Goal: Task Accomplishment & Management: Manage account settings

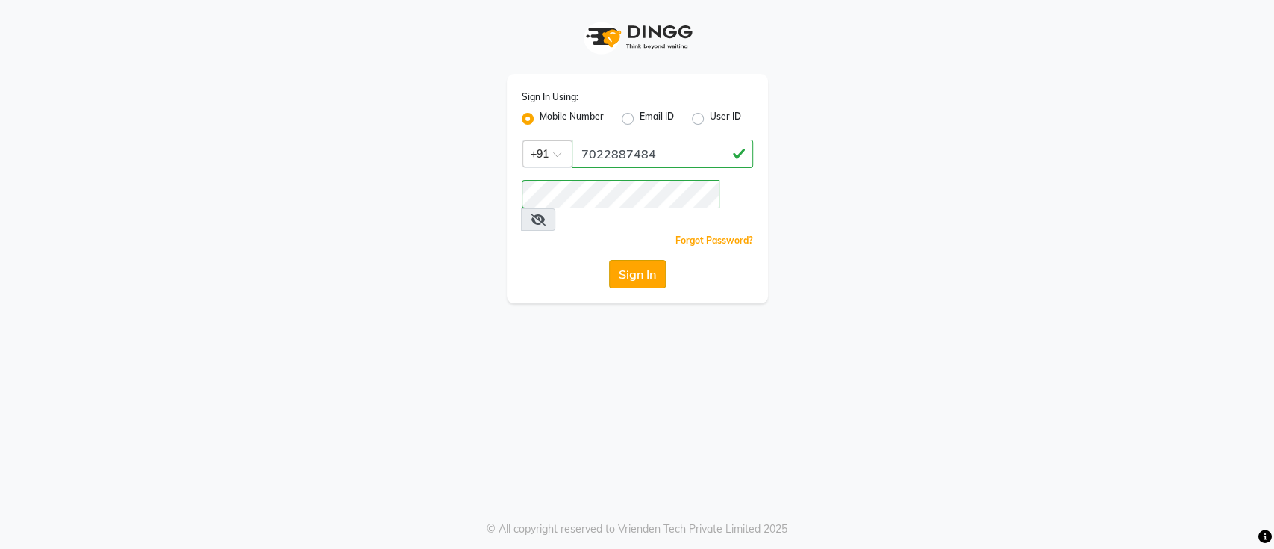
click at [634, 260] on button "Sign In" at bounding box center [637, 274] width 57 height 28
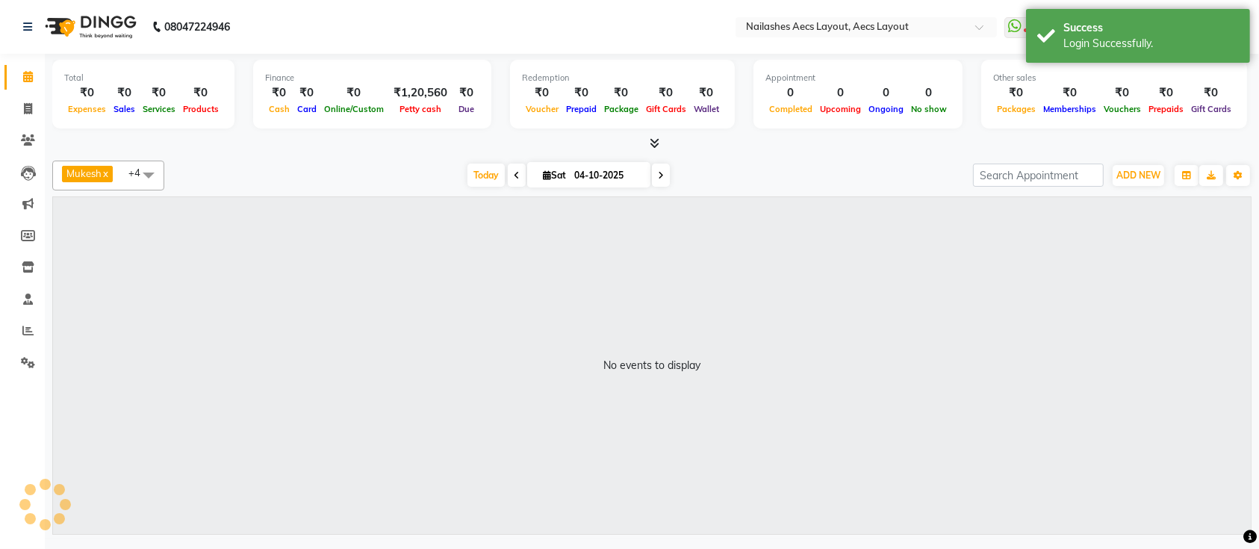
select select "en"
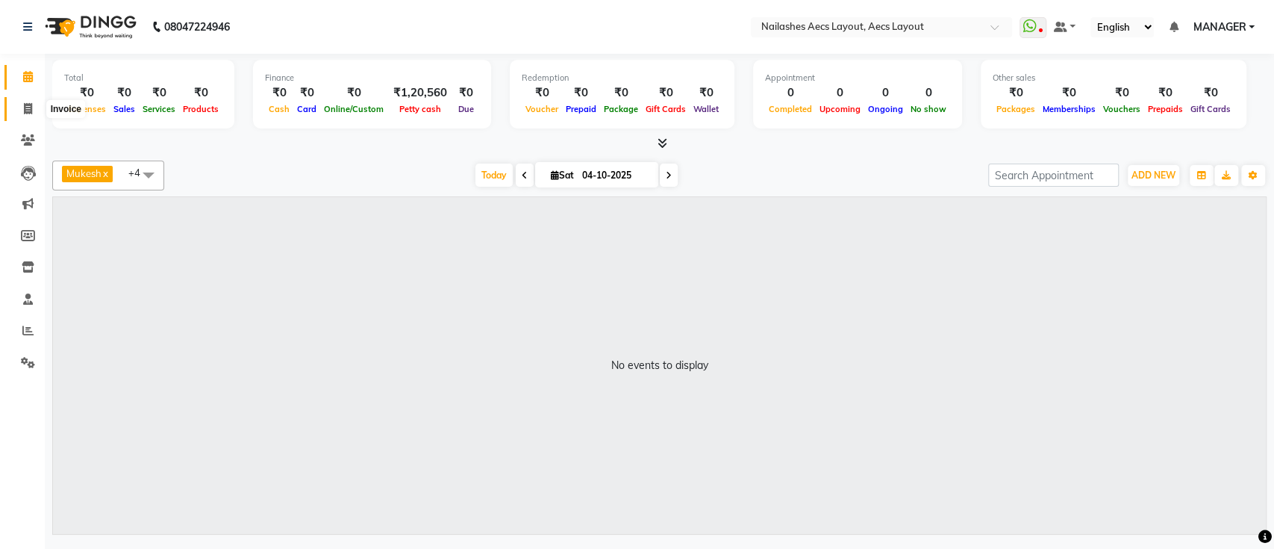
click at [31, 116] on span at bounding box center [28, 109] width 26 height 17
select select "8467"
select select "service"
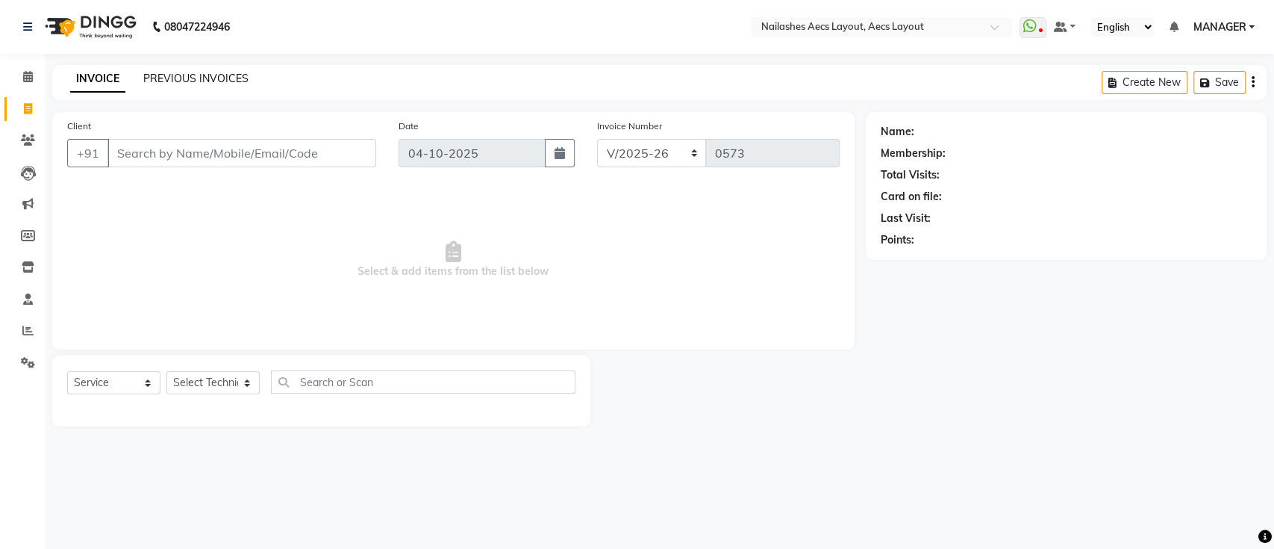
click at [179, 81] on link "PREVIOUS INVOICES" at bounding box center [195, 78] width 105 height 13
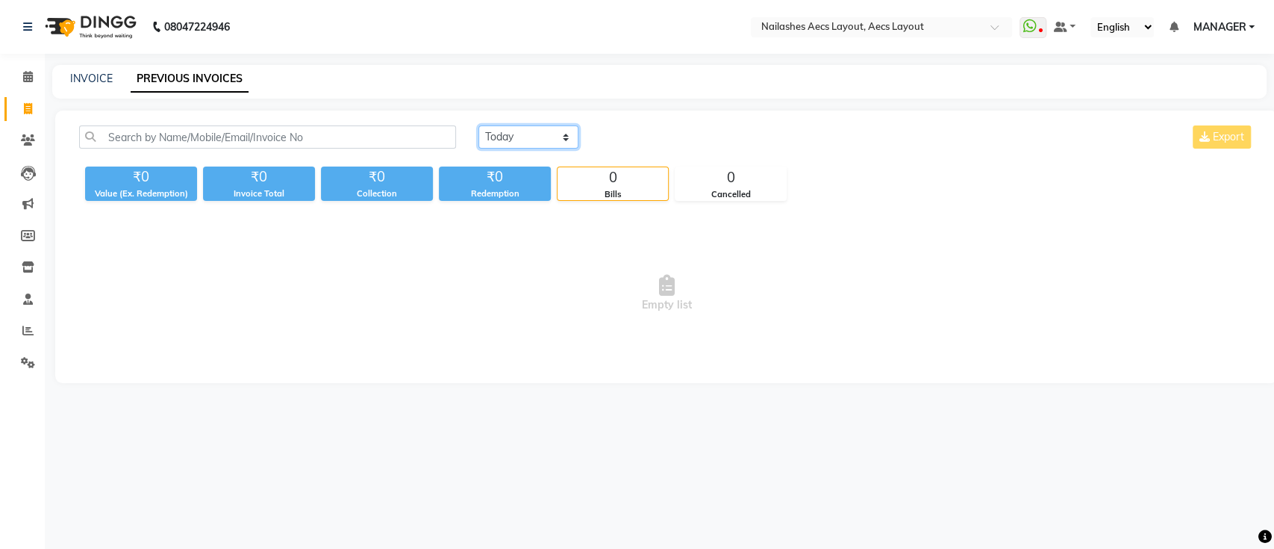
click at [543, 144] on select "Today Yesterday Custom Range" at bounding box center [529, 136] width 100 height 23
select select "yesterday"
click at [479, 125] on select "Today Yesterday Custom Range" at bounding box center [529, 136] width 100 height 23
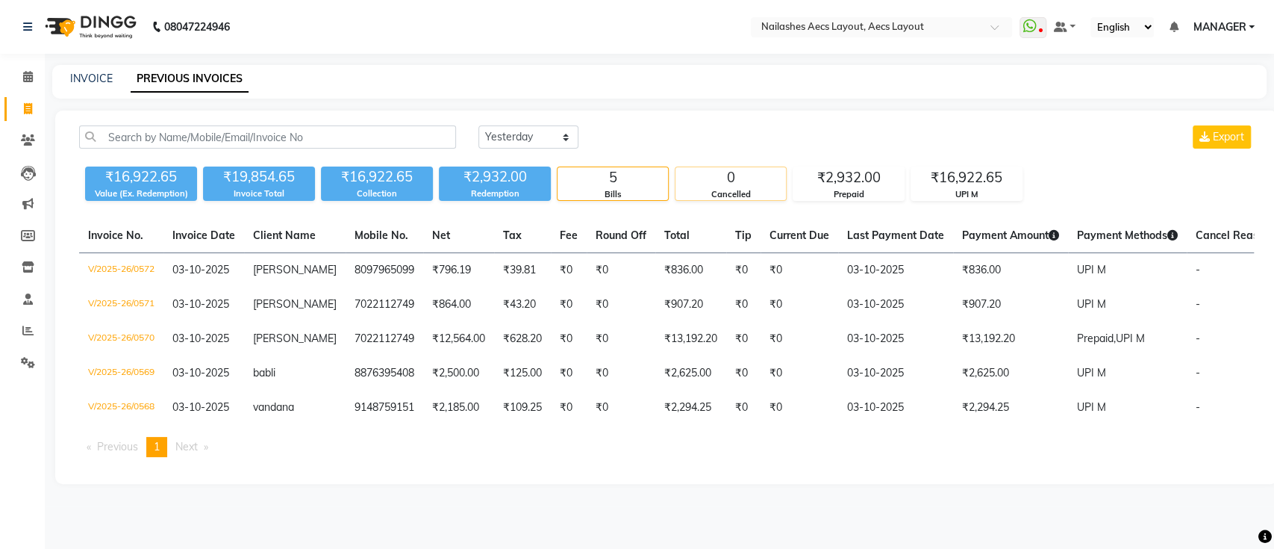
click at [729, 190] on div "Cancelled" at bounding box center [731, 194] width 110 height 13
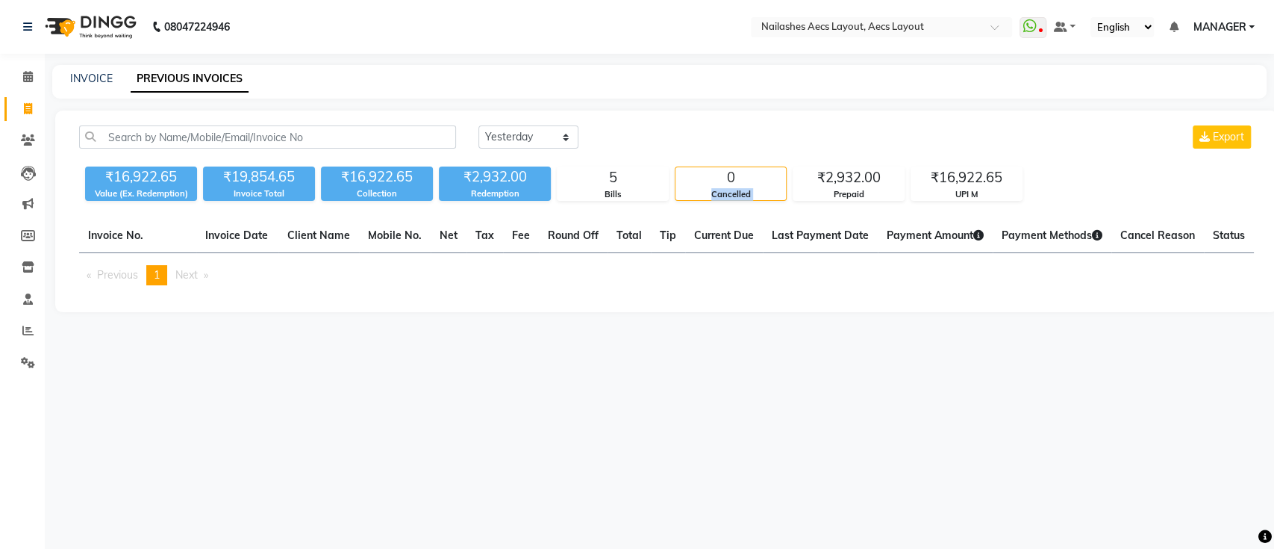
click at [729, 190] on div "Cancelled" at bounding box center [731, 194] width 110 height 13
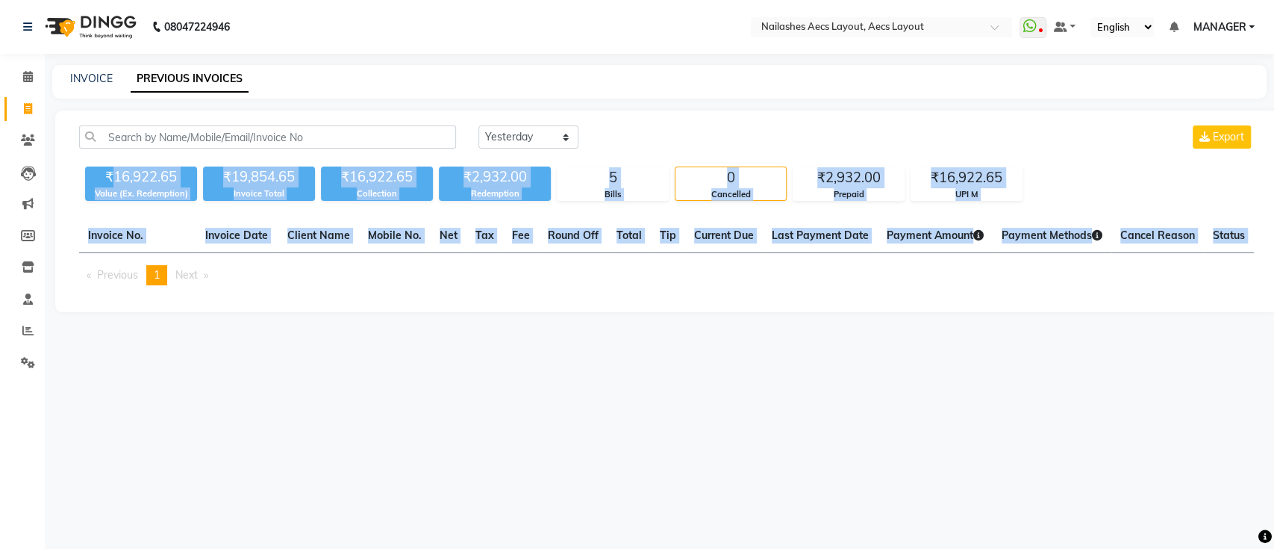
drag, startPoint x: 113, startPoint y: 172, endPoint x: 272, endPoint y: 367, distance: 251.6
click at [272, 367] on div "08047224946 Select Location × Nailashes Aecs Layout, Aecs Layout WhatsApp Statu…" at bounding box center [637, 274] width 1274 height 549
